Goal: Transaction & Acquisition: Purchase product/service

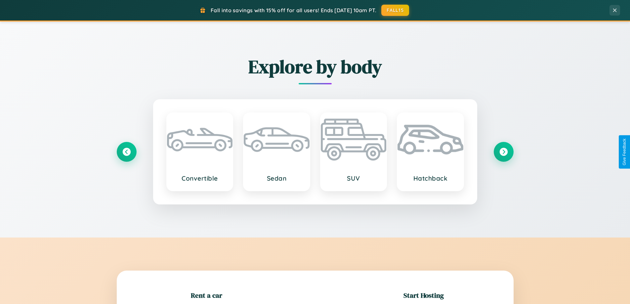
scroll to position [143, 0]
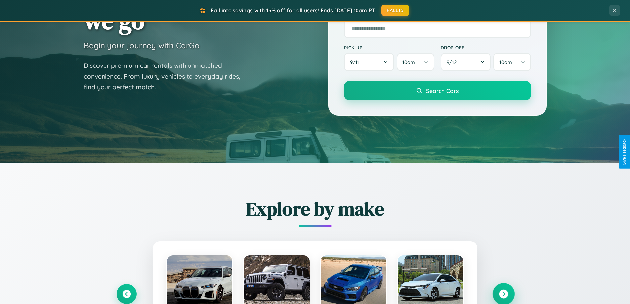
click at [503, 294] on icon at bounding box center [503, 294] width 9 height 9
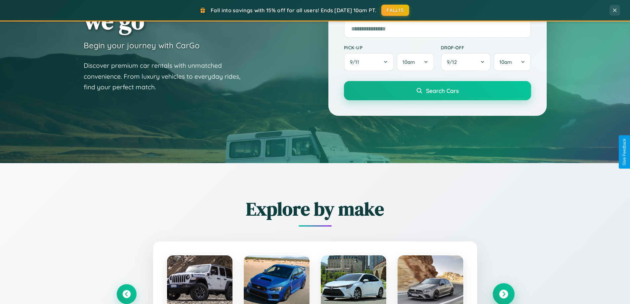
click at [503, 293] on icon at bounding box center [503, 294] width 9 height 9
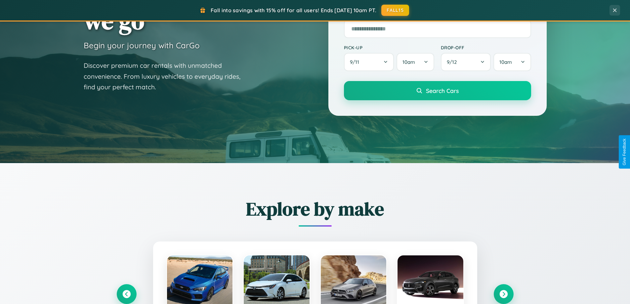
scroll to position [662, 0]
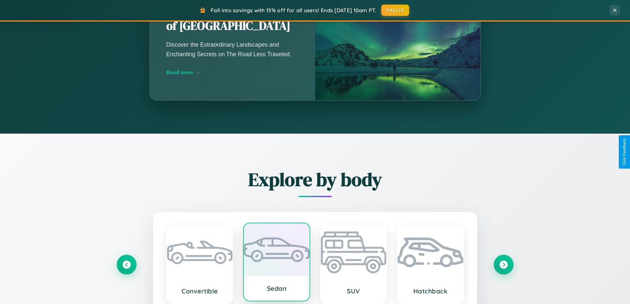
click at [276, 262] on div at bounding box center [277, 249] width 66 height 53
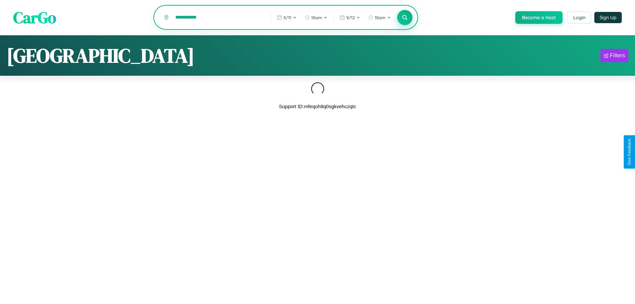
type input "**********"
click at [404, 18] on icon at bounding box center [404, 17] width 6 height 6
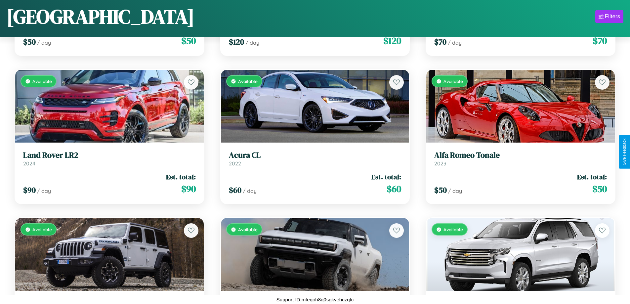
scroll to position [1574, 0]
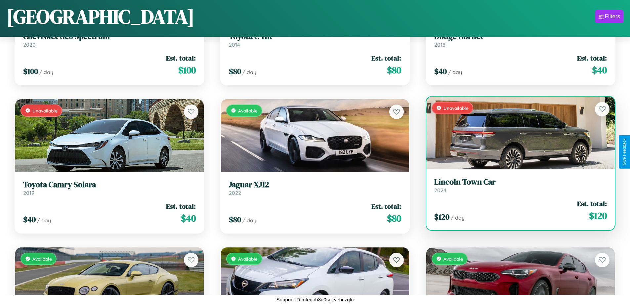
click at [516, 186] on h3 "Lincoln Town Car" at bounding box center [520, 182] width 173 height 10
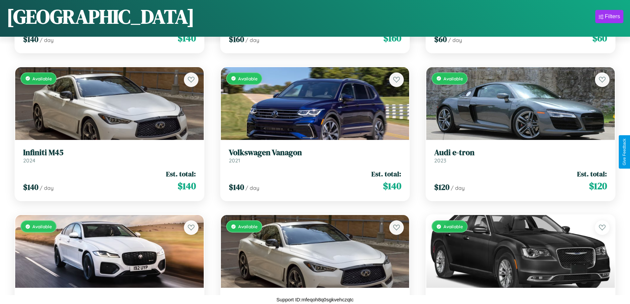
scroll to position [93, 0]
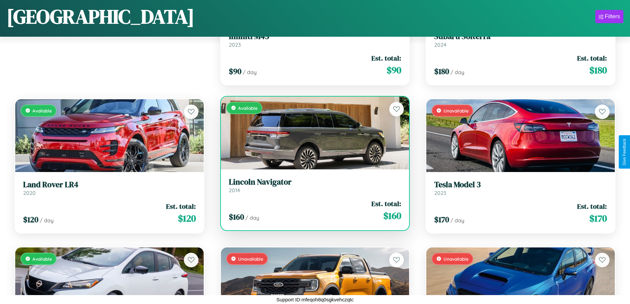
click at [312, 185] on h3 "Lincoln Navigator" at bounding box center [315, 182] width 173 height 10
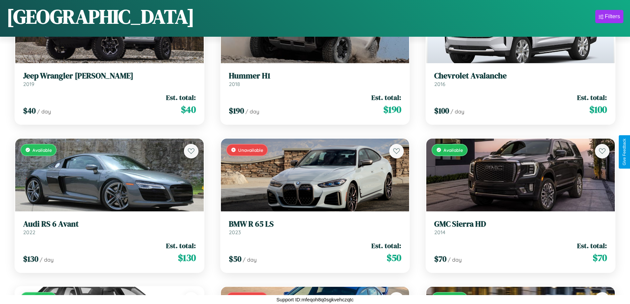
scroll to position [1722, 0]
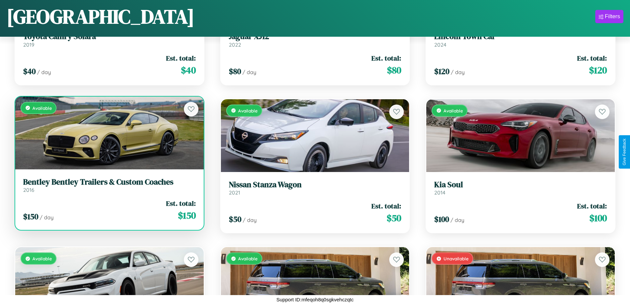
click at [108, 188] on link "Bentley Bentley Trailers & Custom Coaches 2016" at bounding box center [109, 185] width 173 height 16
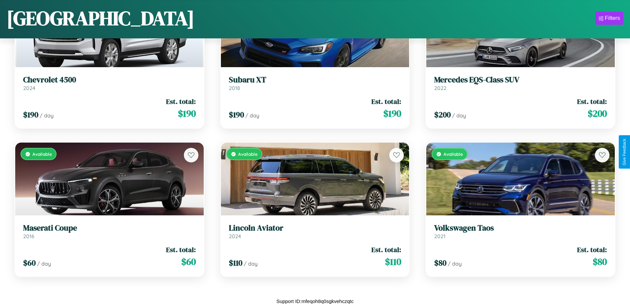
scroll to position [0, 0]
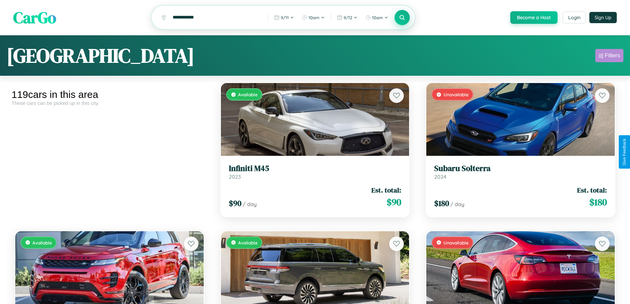
click at [609, 57] on div "Filters" at bounding box center [612, 55] width 15 height 7
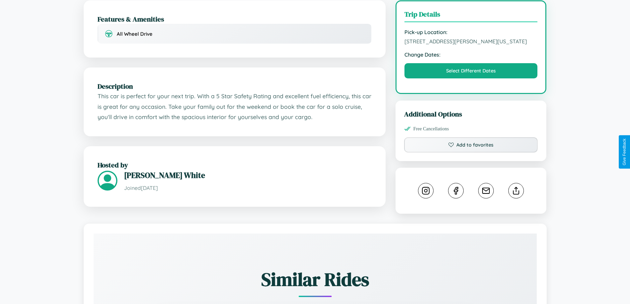
scroll to position [244, 0]
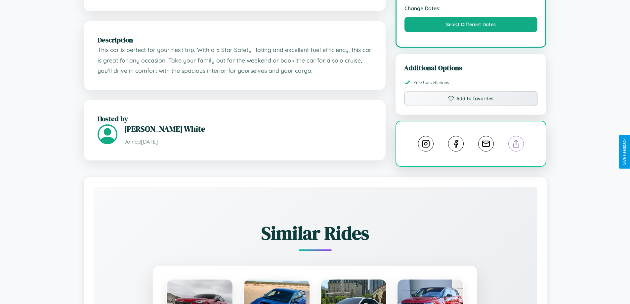
click at [516, 145] on line at bounding box center [516, 142] width 0 height 5
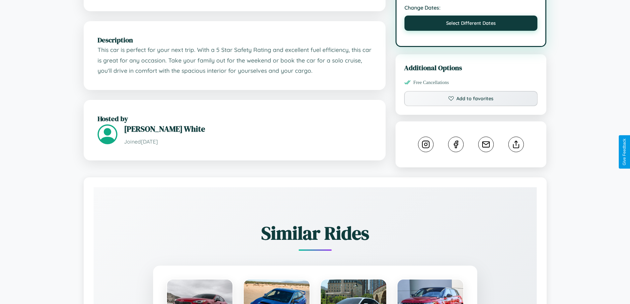
click at [471, 31] on button "Select Different Dates" at bounding box center [470, 23] width 133 height 15
select select "*"
select select "****"
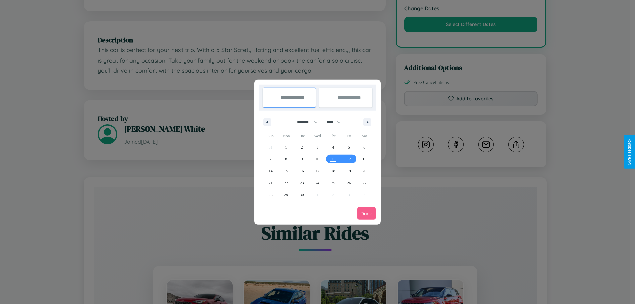
click at [304, 122] on select "******* ******** ***** ***** *** **** **** ****** ********* ******* ******** **…" at bounding box center [306, 122] width 28 height 11
select select "*"
drag, startPoint x: 337, startPoint y: 122, endPoint x: 317, endPoint y: 133, distance: 21.9
click at [337, 122] on select "**** **** **** **** **** **** **** **** **** **** **** **** **** **** **** ****…" at bounding box center [333, 122] width 20 height 11
select select "****"
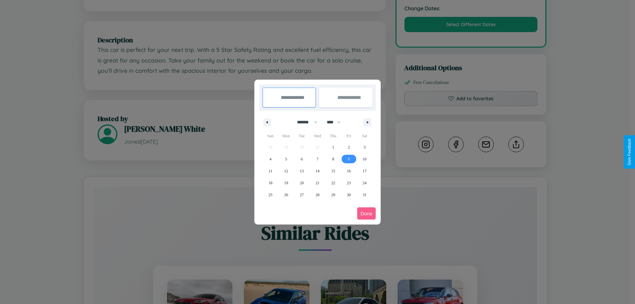
click at [349, 159] on span "9" at bounding box center [349, 159] width 2 height 12
type input "**********"
click at [317, 171] on span "14" at bounding box center [317, 171] width 4 height 12
type input "**********"
click at [366, 213] on button "Done" at bounding box center [366, 213] width 19 height 12
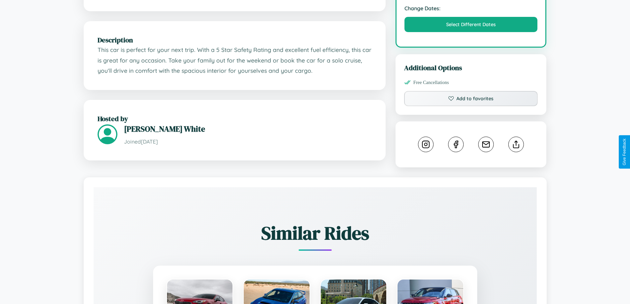
scroll to position [0, 0]
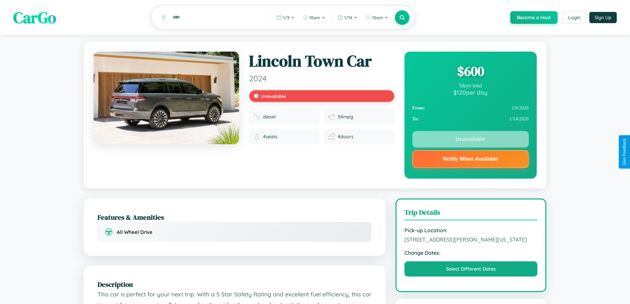
click at [470, 72] on div "$ 600" at bounding box center [470, 71] width 116 height 18
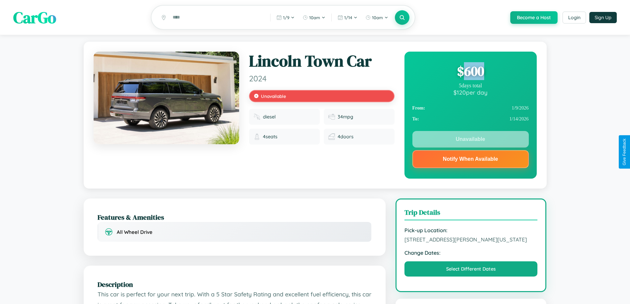
click at [470, 72] on div "$ 600" at bounding box center [470, 71] width 116 height 18
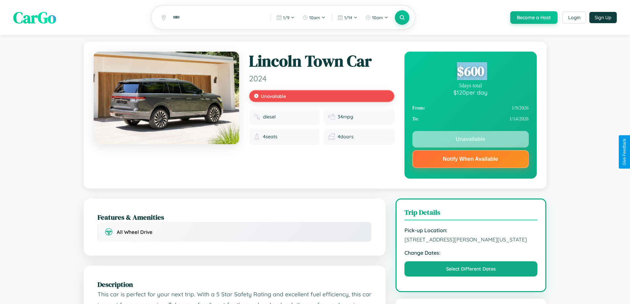
click at [470, 72] on div "$ 600" at bounding box center [470, 71] width 116 height 18
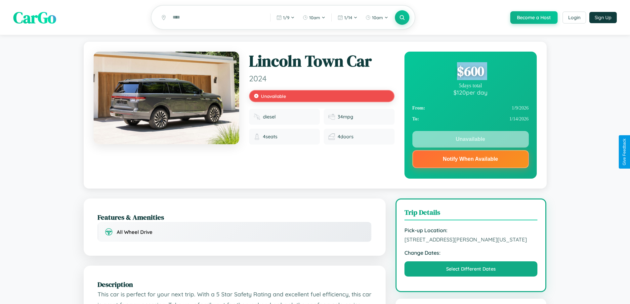
click at [470, 72] on div "$ 600" at bounding box center [470, 71] width 116 height 18
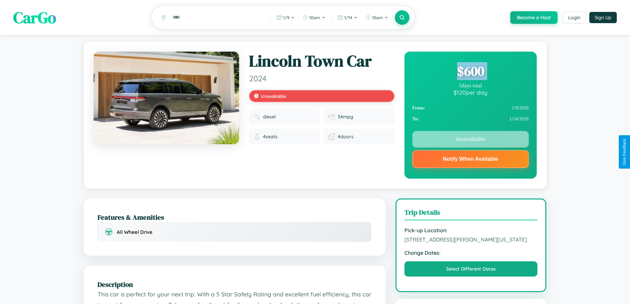
click at [470, 72] on div "$ 600" at bounding box center [470, 71] width 116 height 18
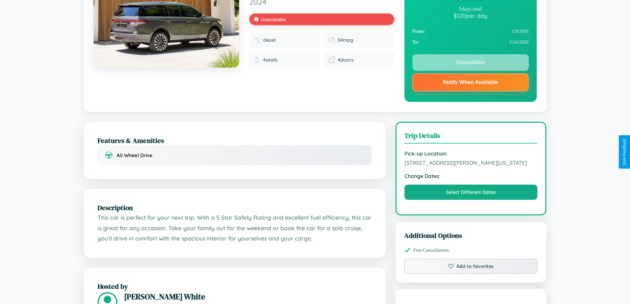
scroll to position [92, 0]
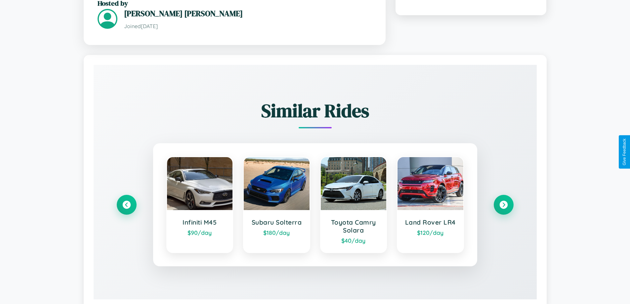
scroll to position [422, 0]
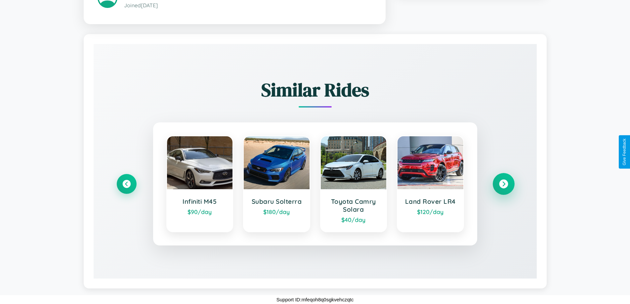
click at [503, 184] on icon at bounding box center [503, 184] width 9 height 9
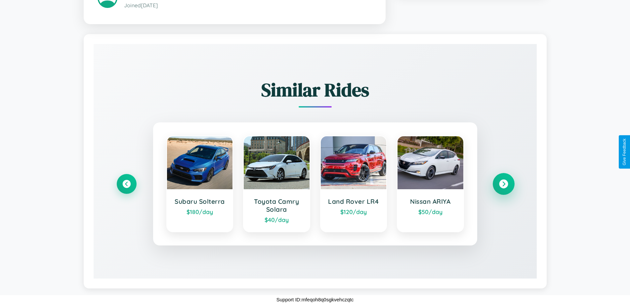
click at [503, 184] on icon at bounding box center [503, 184] width 9 height 9
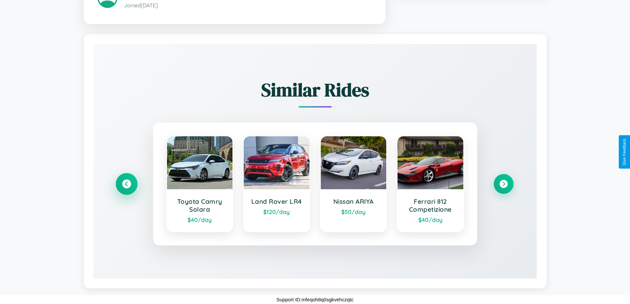
click at [126, 184] on icon at bounding box center [126, 184] width 9 height 9
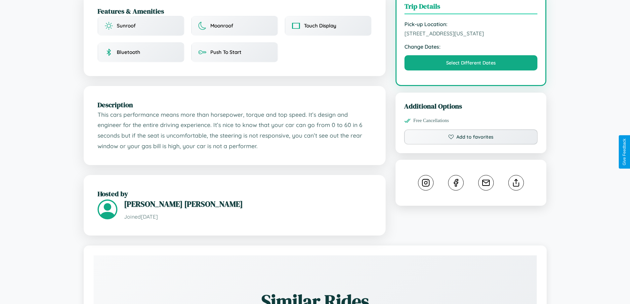
scroll to position [189, 0]
